Goal: Information Seeking & Learning: Learn about a topic

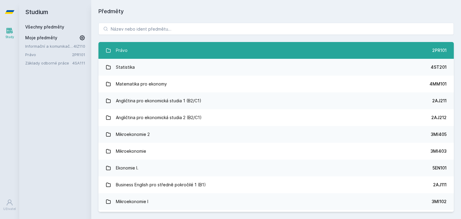
click at [136, 52] on link "Právo 2PR101" at bounding box center [277, 50] width 356 height 17
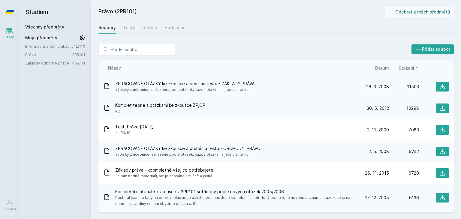
click at [132, 86] on span "ZPRACOVANÉ OTÁZKY ke zkoušce a prvnímu testu - ZÁKLADY PRÁVA" at bounding box center [184, 84] width 139 height 6
click at [184, 98] on div "Komplet teorie s otázkami ke zkoušce ZP,OP PDF [DATE] [DATE] 10298" at bounding box center [277, 109] width 356 height 22
click at [440, 84] on icon at bounding box center [443, 87] width 6 height 6
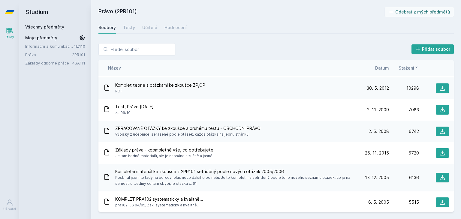
scroll to position [30, 0]
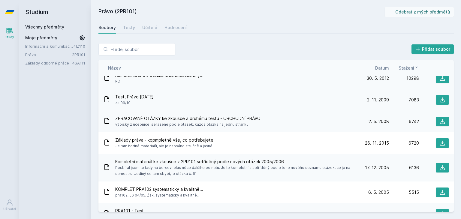
click at [185, 104] on div "Test, Právo [DATE] zs 09/10" at bounding box center [231, 100] width 256 height 12
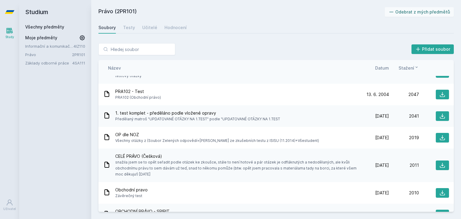
scroll to position [1808, 0]
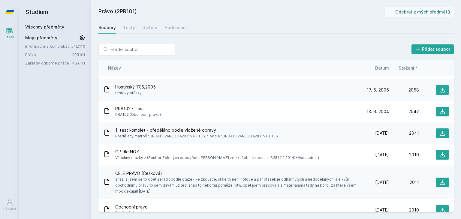
click at [288, 134] on div "1. test komplet - předěláno podle vložené opravy Předělaný matroš "UPDATOVANÉ O…" at bounding box center [231, 133] width 256 height 12
click at [440, 132] on icon at bounding box center [443, 133] width 6 height 6
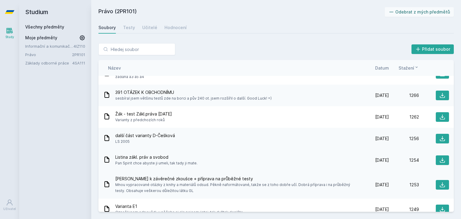
scroll to position [4566, 0]
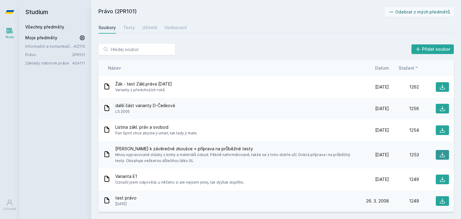
click at [440, 152] on icon at bounding box center [443, 155] width 6 height 6
